Goal: Task Accomplishment & Management: Use online tool/utility

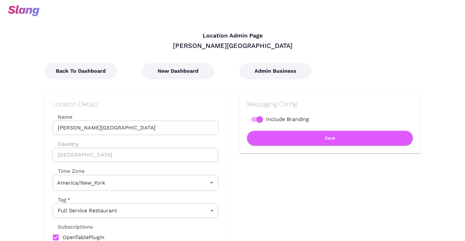
type input "Eastern Time"
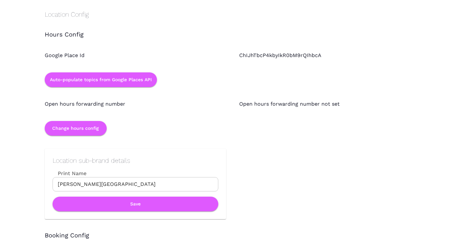
scroll to position [563, 0]
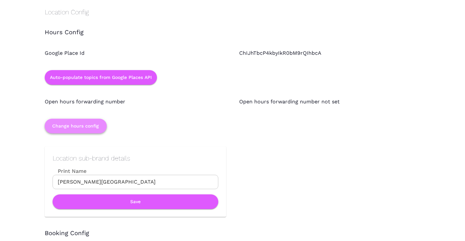
click at [102, 124] on button "Change hours config" at bounding box center [76, 126] width 62 height 15
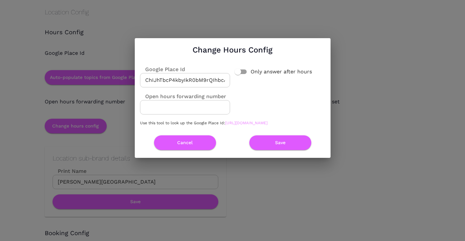
click at [225, 125] on link "[URL][DOMAIN_NAME]" at bounding box center [246, 123] width 42 height 5
click at [208, 142] on button "Cancel" at bounding box center [185, 142] width 62 height 15
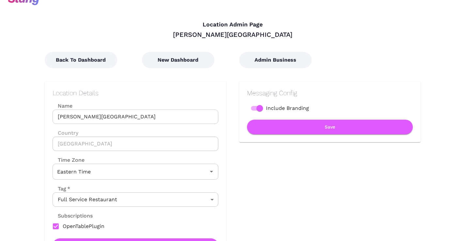
scroll to position [8, 0]
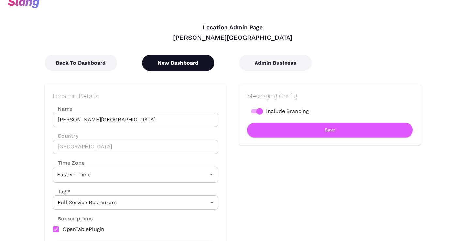
click at [200, 66] on button "New Dashboard" at bounding box center [178, 63] width 72 height 16
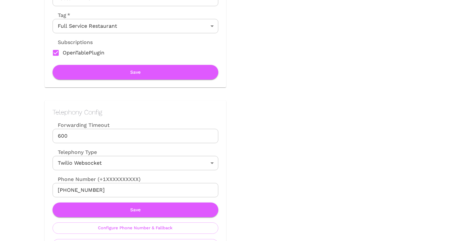
scroll to position [192, 0]
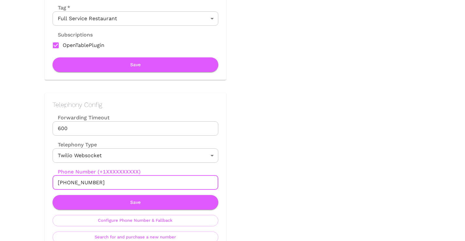
drag, startPoint x: 103, startPoint y: 182, endPoint x: 64, endPoint y: 182, distance: 39.5
click at [64, 182] on input "[PHONE_NUMBER]" at bounding box center [136, 182] width 166 height 14
